Goal: Task Accomplishment & Management: Manage account settings

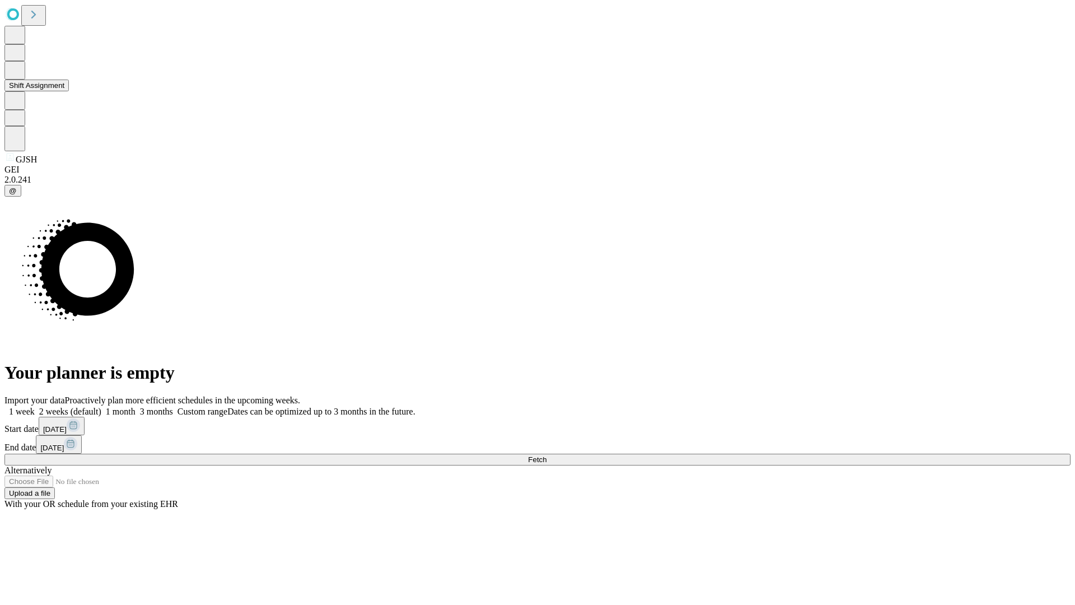
click at [69, 91] on button "Shift Assignment" at bounding box center [36, 86] width 64 height 12
